Goal: Information Seeking & Learning: Learn about a topic

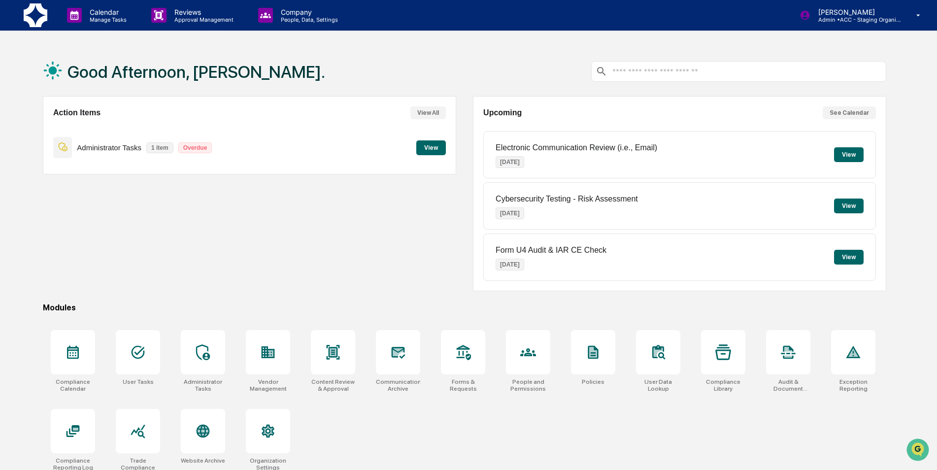
drag, startPoint x: 553, startPoint y: 52, endPoint x: 468, endPoint y: 77, distance: 88.8
click at [468, 77] on div "Good Afternoon, [PERSON_NAME]." at bounding box center [464, 71] width 843 height 49
drag, startPoint x: 468, startPoint y: 77, endPoint x: 458, endPoint y: 74, distance: 10.2
drag, startPoint x: 524, startPoint y: 54, endPoint x: 913, endPoint y: 89, distance: 391.2
click at [913, 89] on div "Good Afternoon, [PERSON_NAME]. Action Items View All Administrator Tasks 1 item…" at bounding box center [468, 282] width 937 height 470
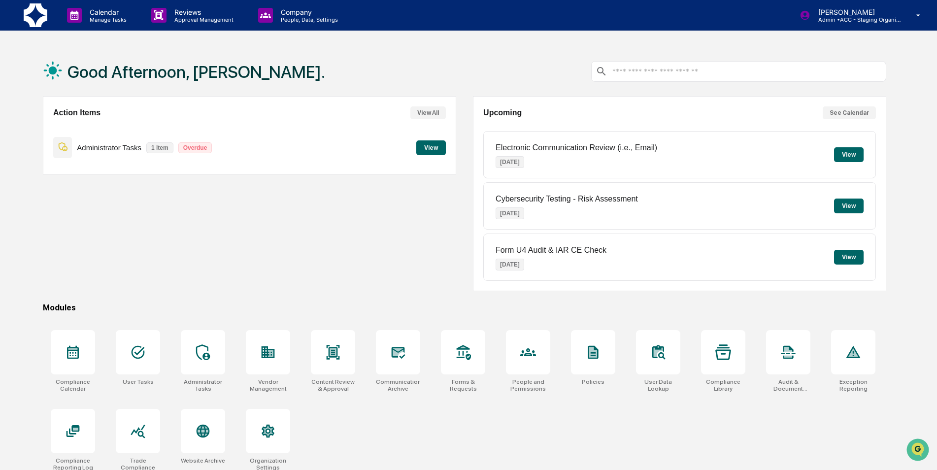
scroll to position [4, 0]
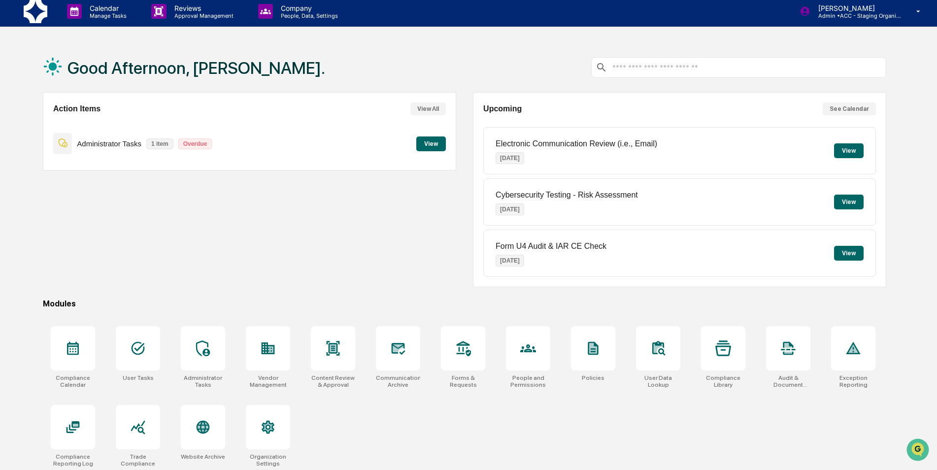
click at [418, 209] on div "Action Items View All Administrator Tasks 1 item Overdue View" at bounding box center [249, 189] width 413 height 195
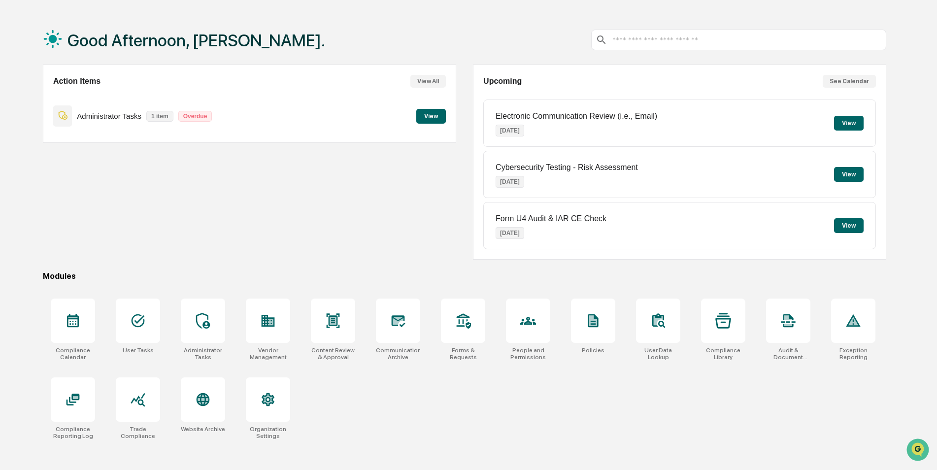
scroll to position [47, 0]
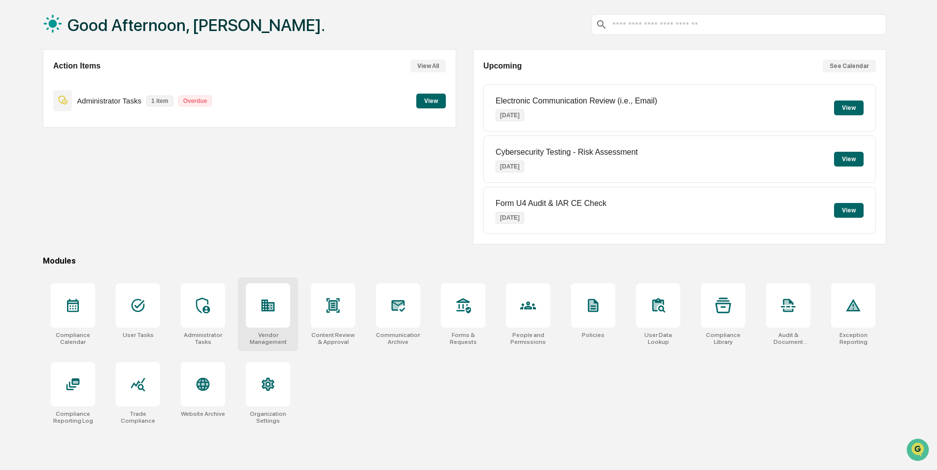
click at [255, 316] on div at bounding box center [268, 305] width 44 height 44
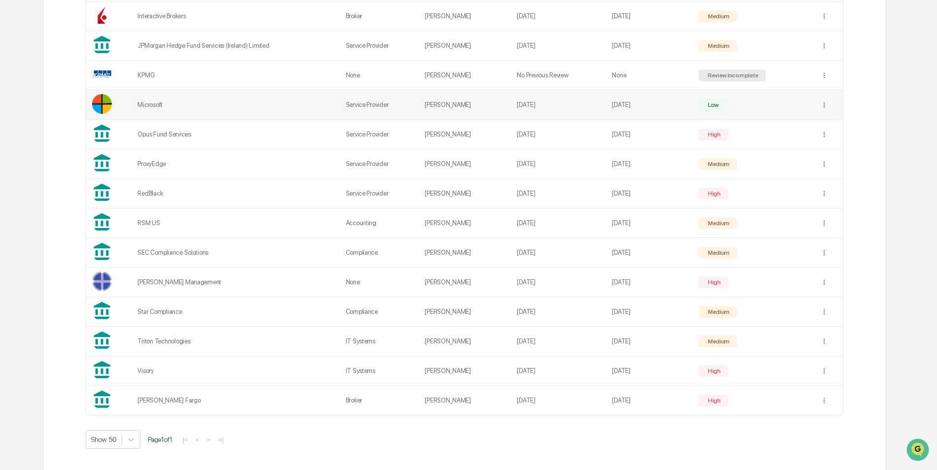
scroll to position [802, 0]
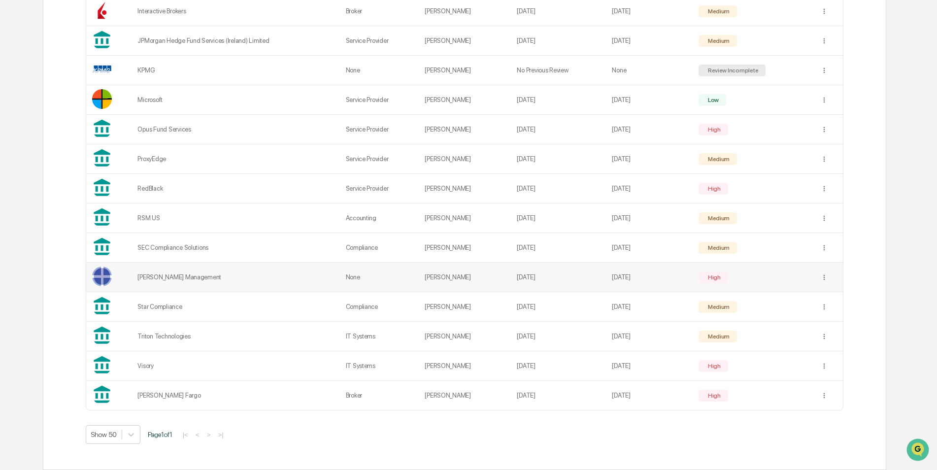
click at [195, 281] on td "[PERSON_NAME] Management" at bounding box center [236, 278] width 208 height 30
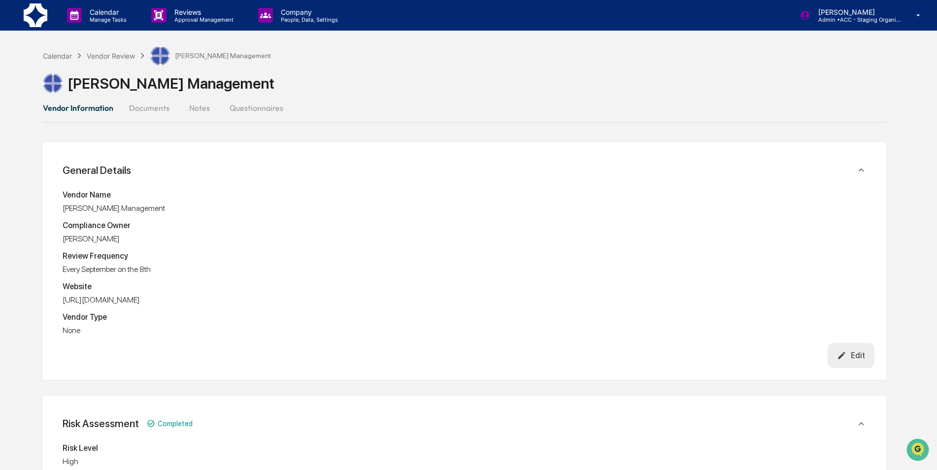
click at [158, 109] on button "Documents" at bounding box center [149, 108] width 56 height 24
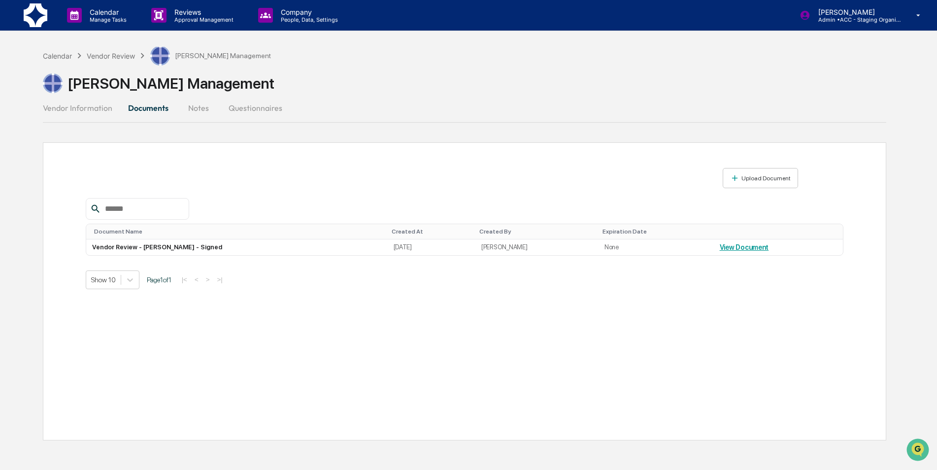
click at [200, 112] on button "Notes" at bounding box center [198, 108] width 44 height 24
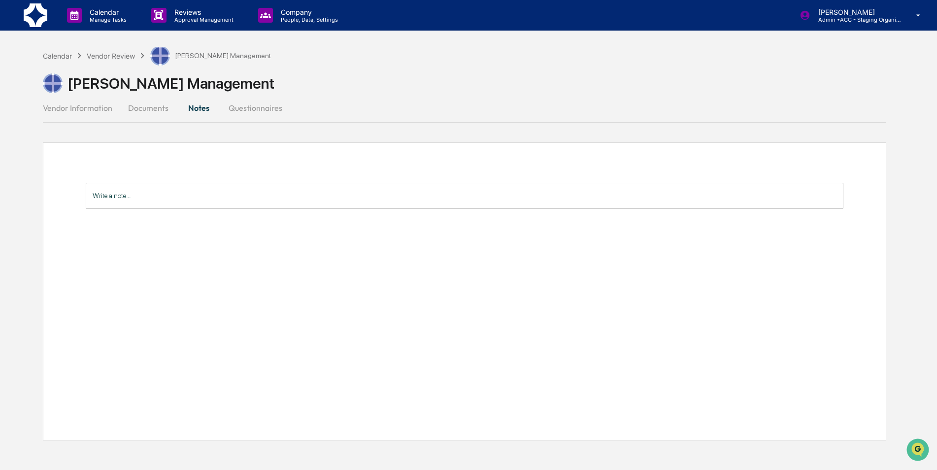
click at [267, 107] on button "Questionnaires" at bounding box center [255, 108] width 69 height 24
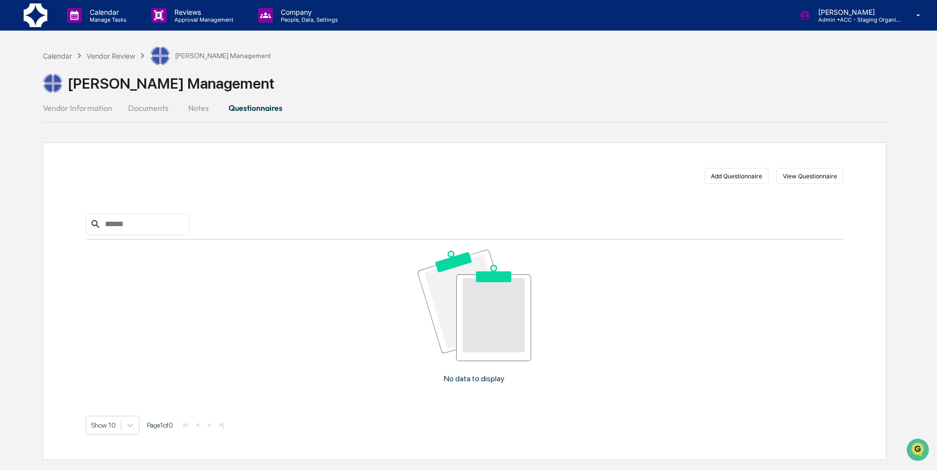
click at [71, 103] on button "Vendor Information" at bounding box center [81, 108] width 77 height 24
